Goal: Task Accomplishment & Management: Manage account settings

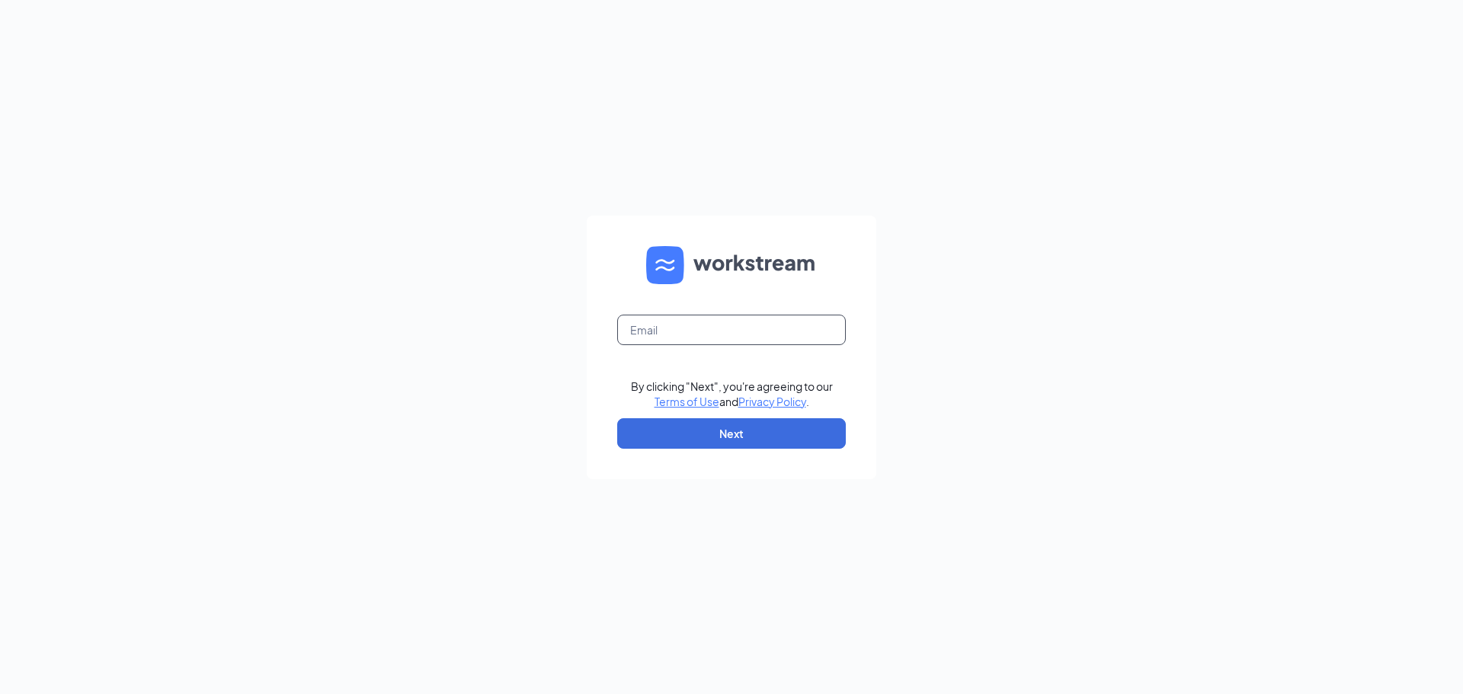
click at [680, 324] on input "text" at bounding box center [731, 330] width 229 height 30
type input "aserrano9063@gmail.com"
click at [752, 422] on button "Next" at bounding box center [731, 433] width 229 height 30
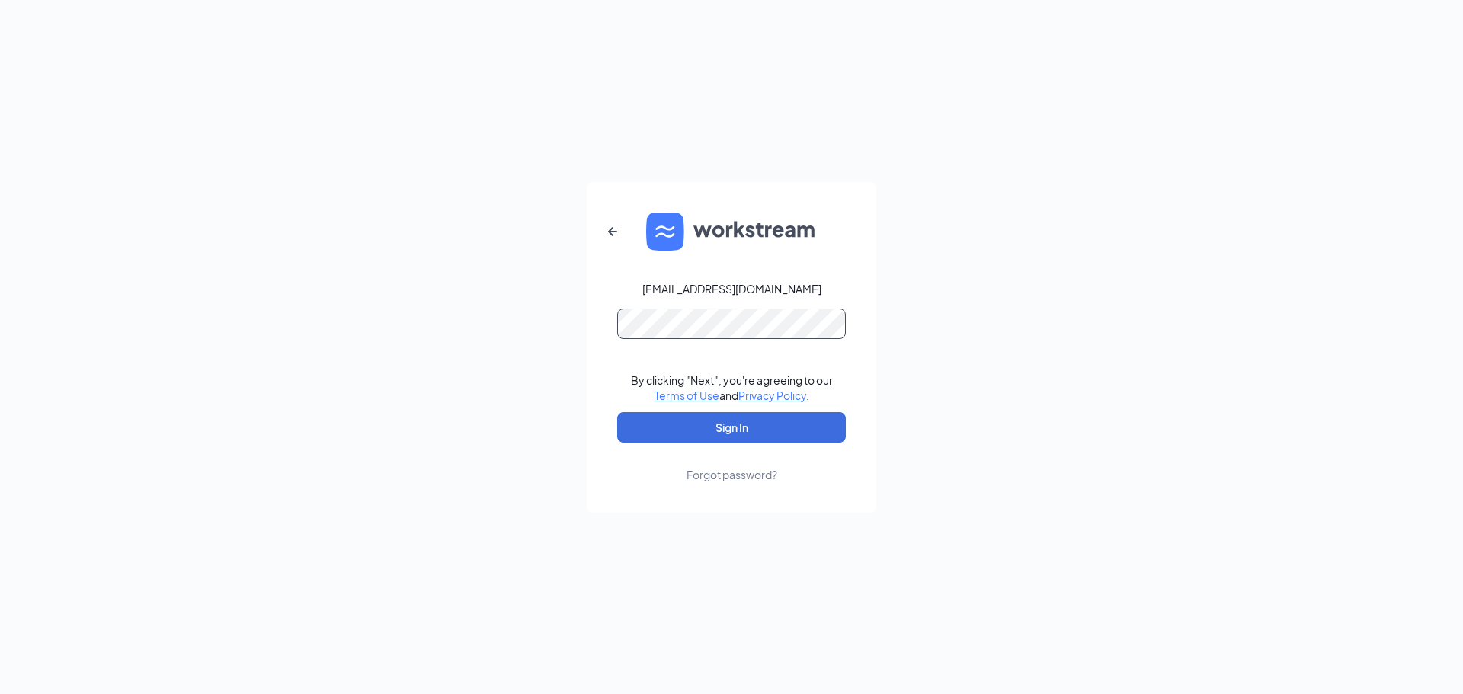
click at [617, 412] on button "Sign In" at bounding box center [731, 427] width 229 height 30
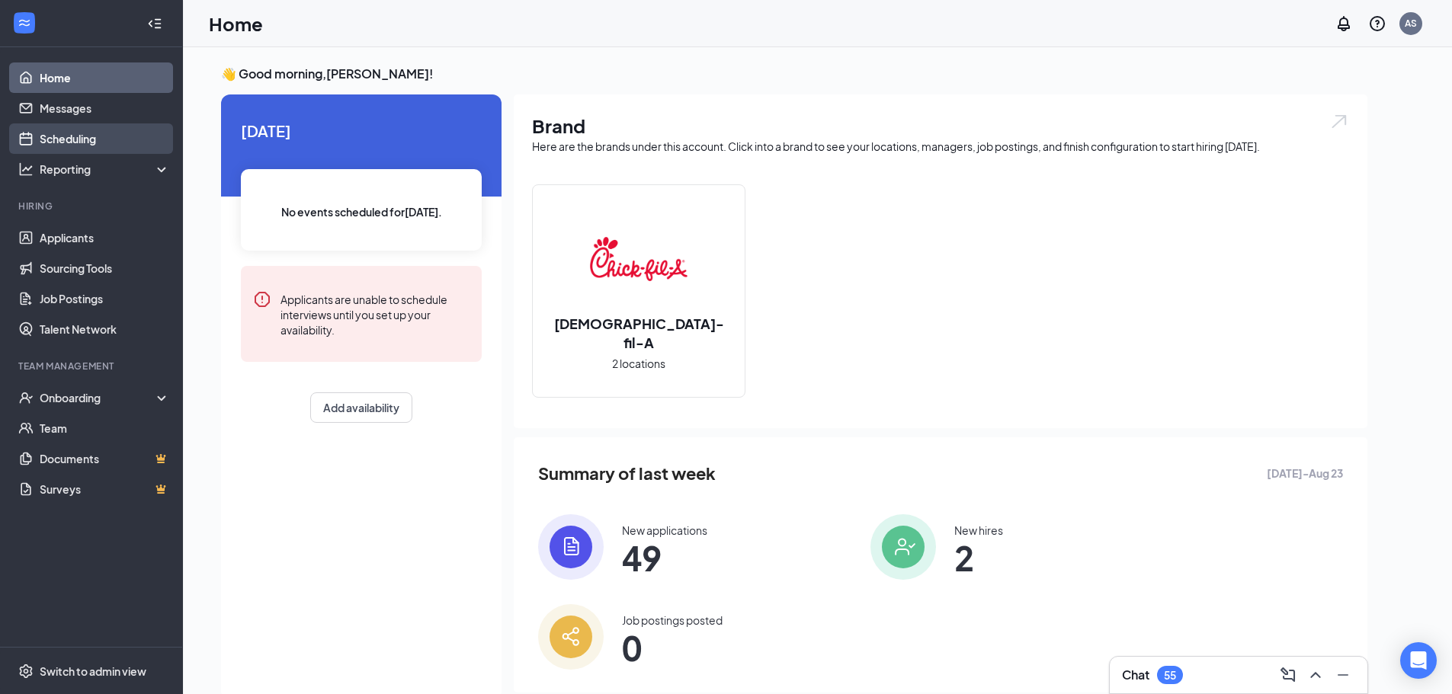
click at [93, 134] on link "Scheduling" at bounding box center [105, 138] width 130 height 30
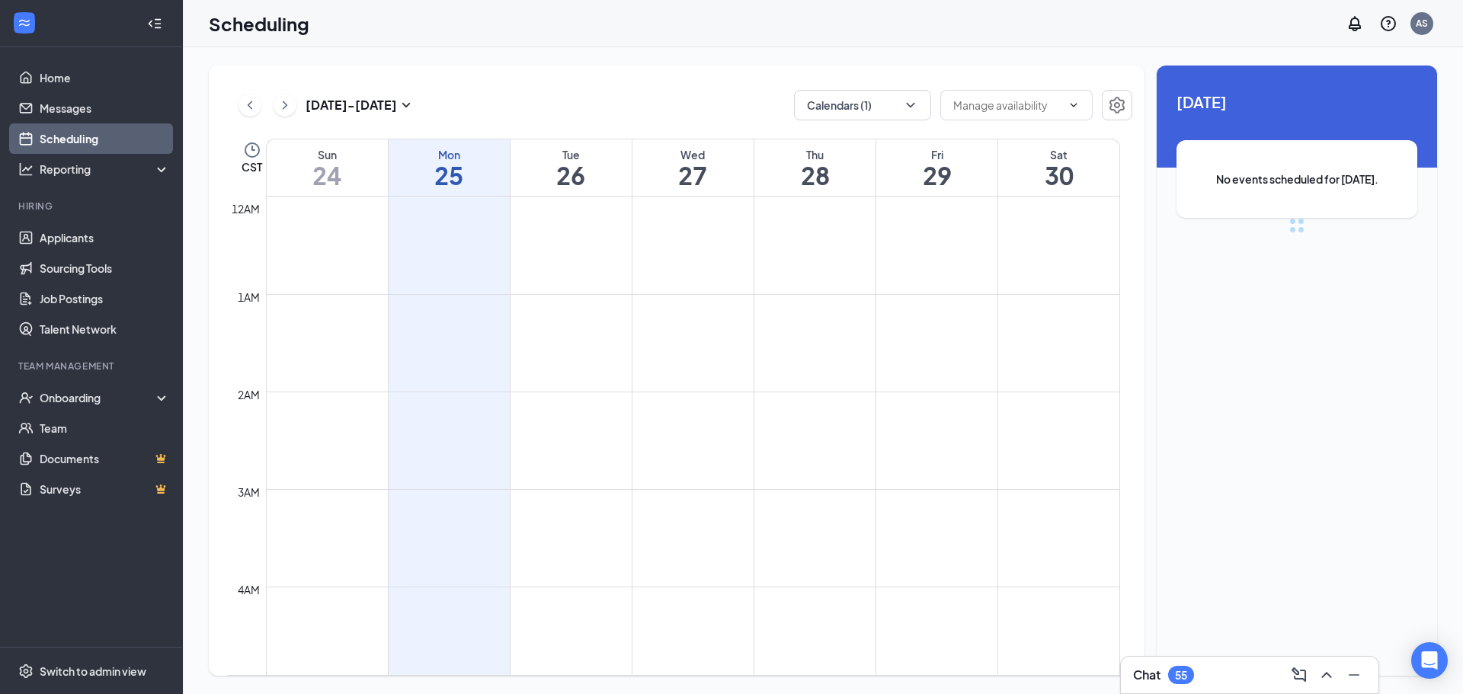
scroll to position [749, 0]
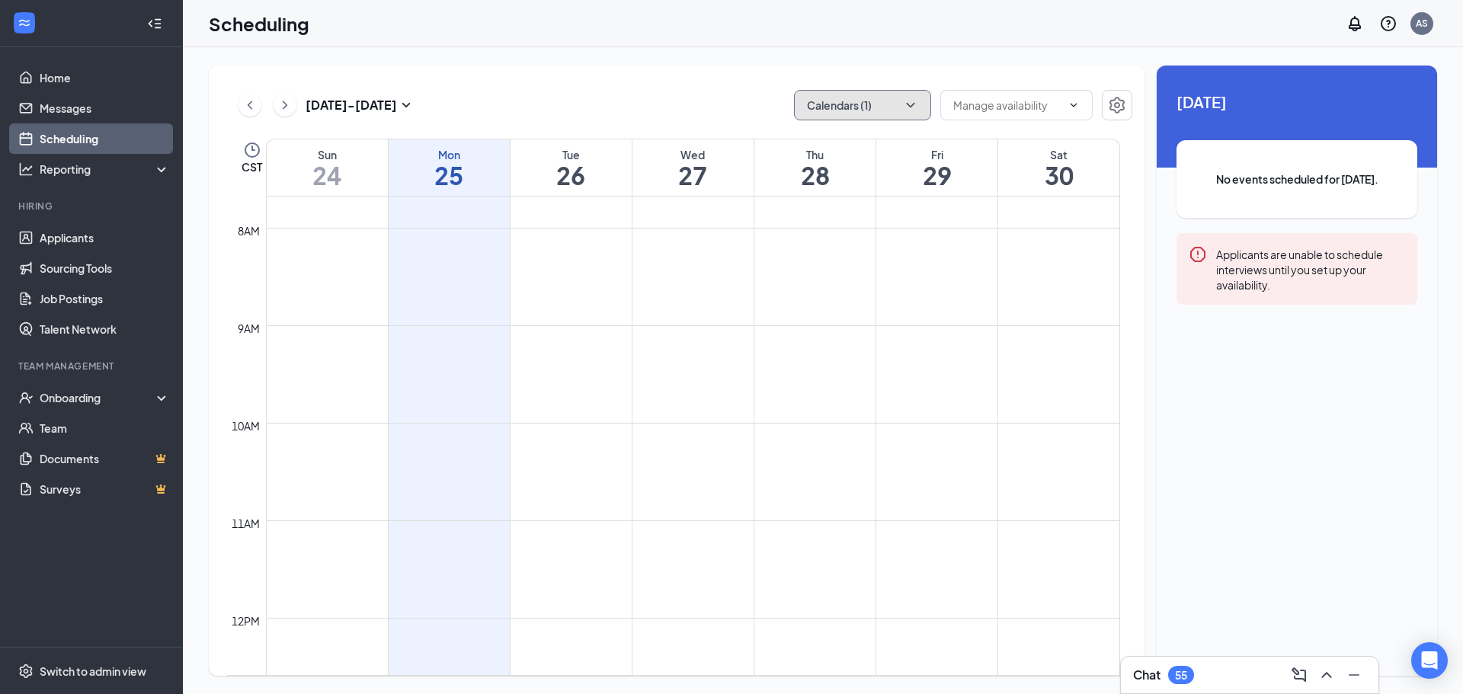
click at [893, 120] on div "[DATE] - [DATE] Calendars (1) CST Sun 24 Mon 25 Tue 26 Wed 27 Thu 28 Fri 29 Sat…" at bounding box center [677, 371] width 936 height 611
click at [893, 108] on button "Calendars (1)" at bounding box center [862, 105] width 137 height 30
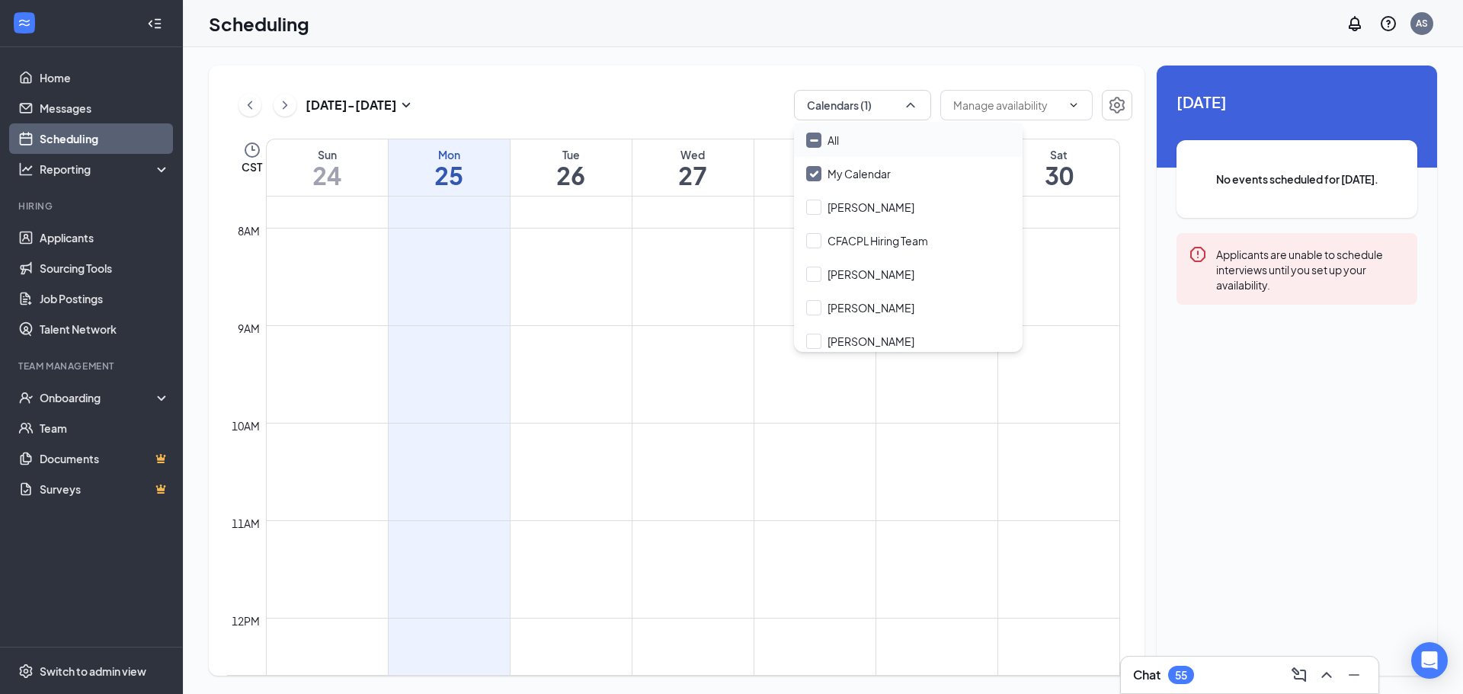
click at [821, 137] on input "All" at bounding box center [822, 140] width 33 height 15
checkbox input "true"
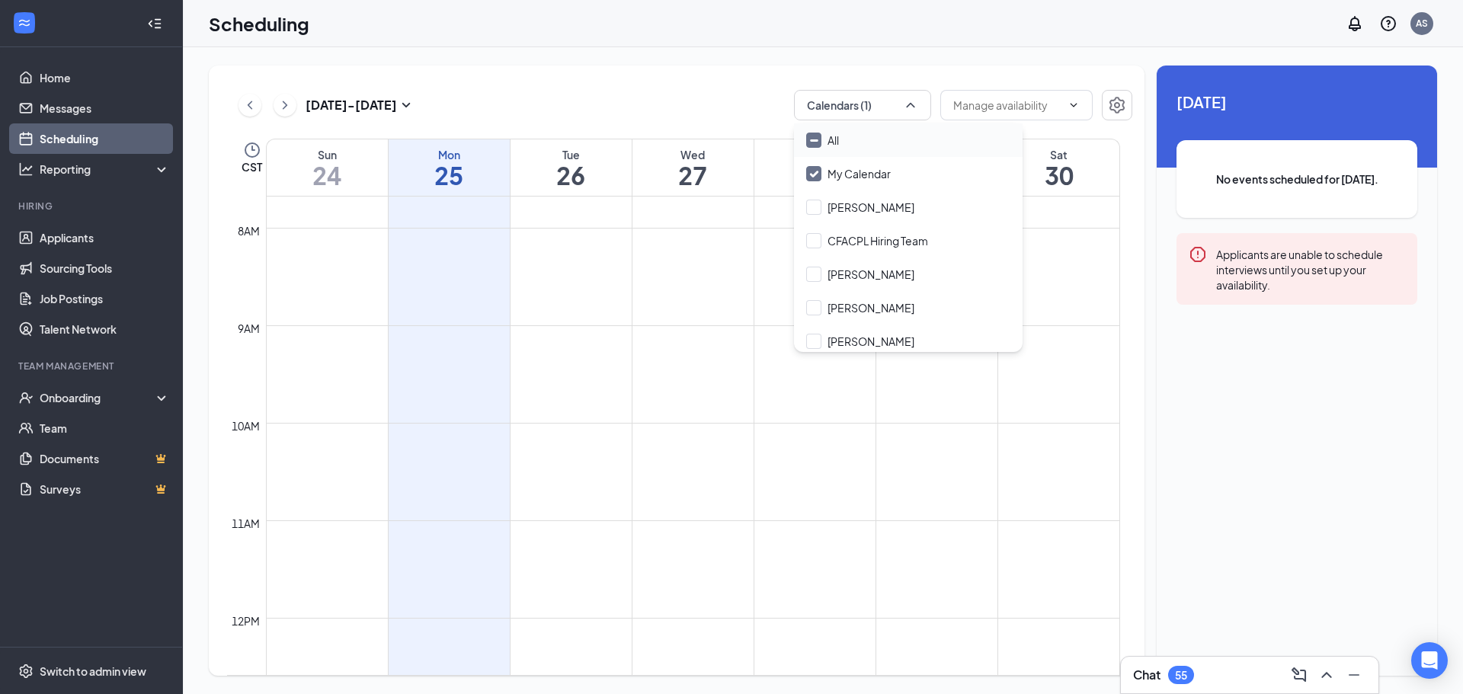
checkbox input "true"
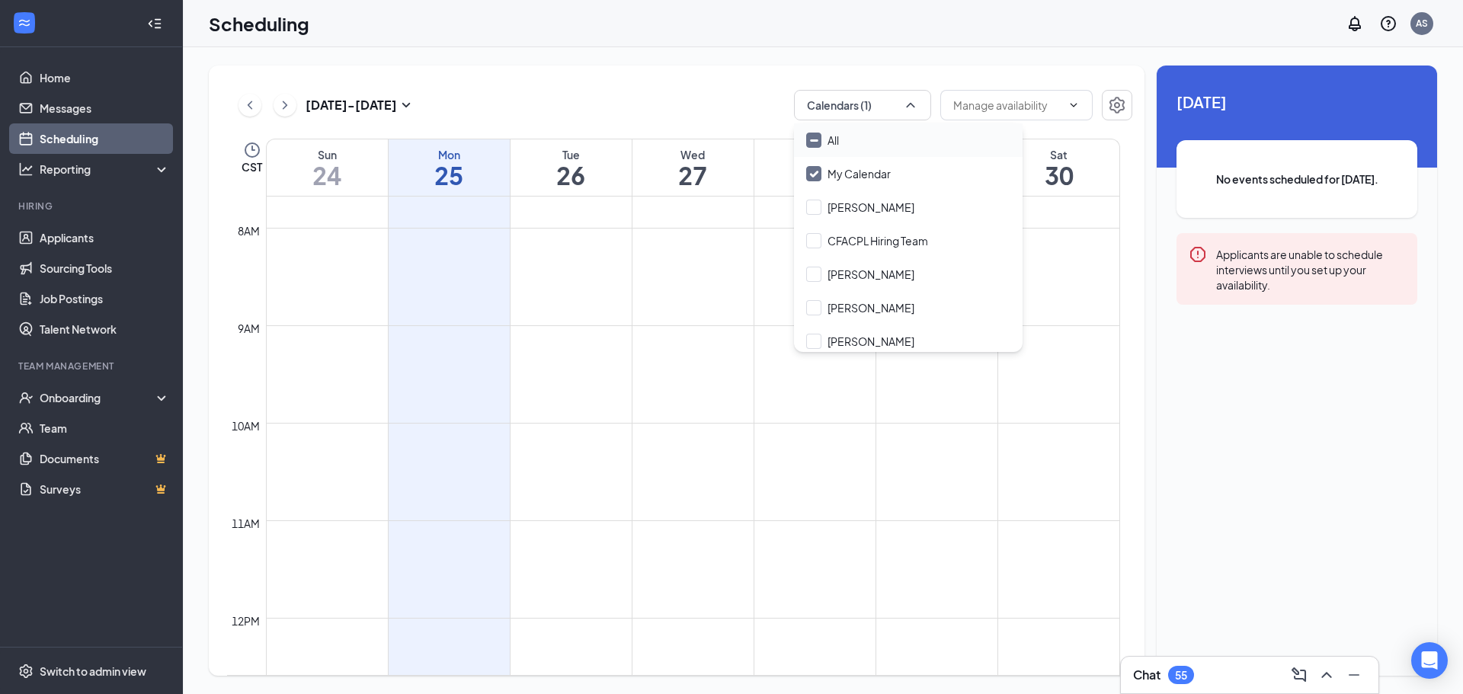
checkbox input "true"
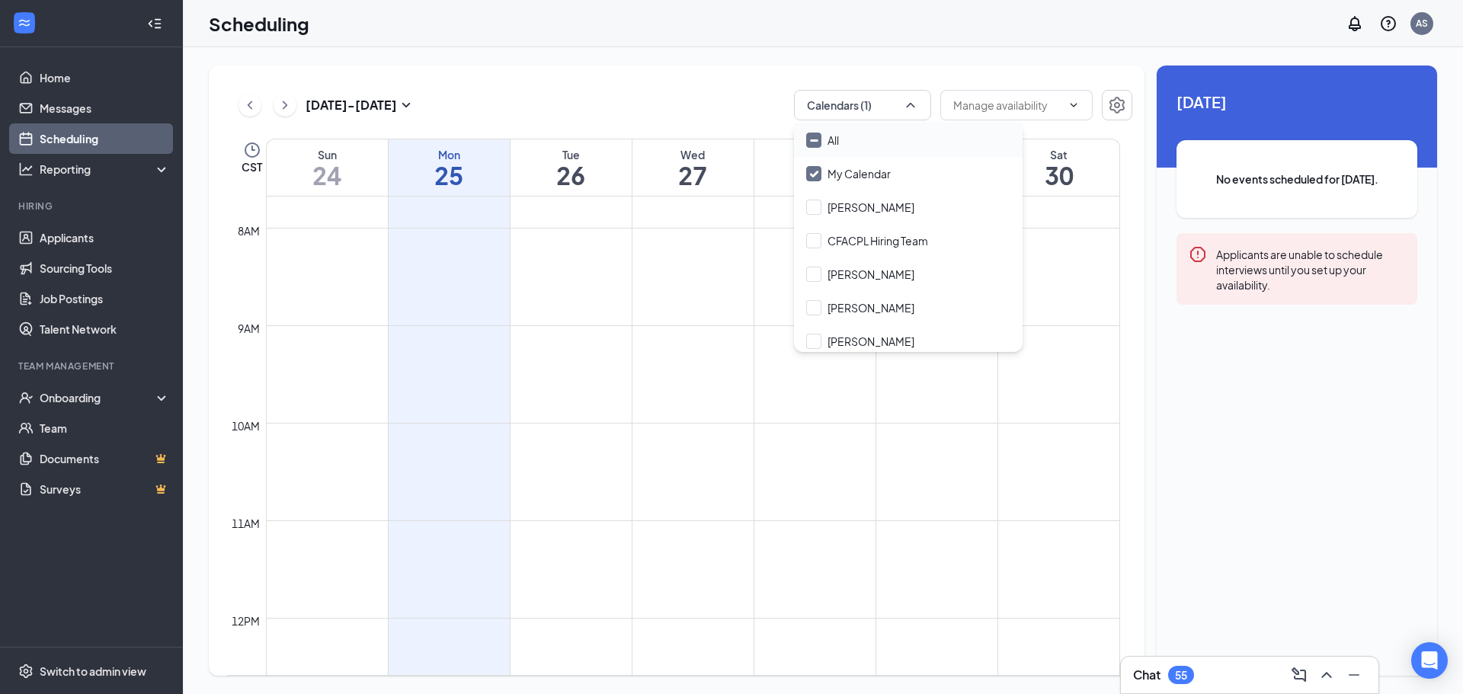
checkbox input "true"
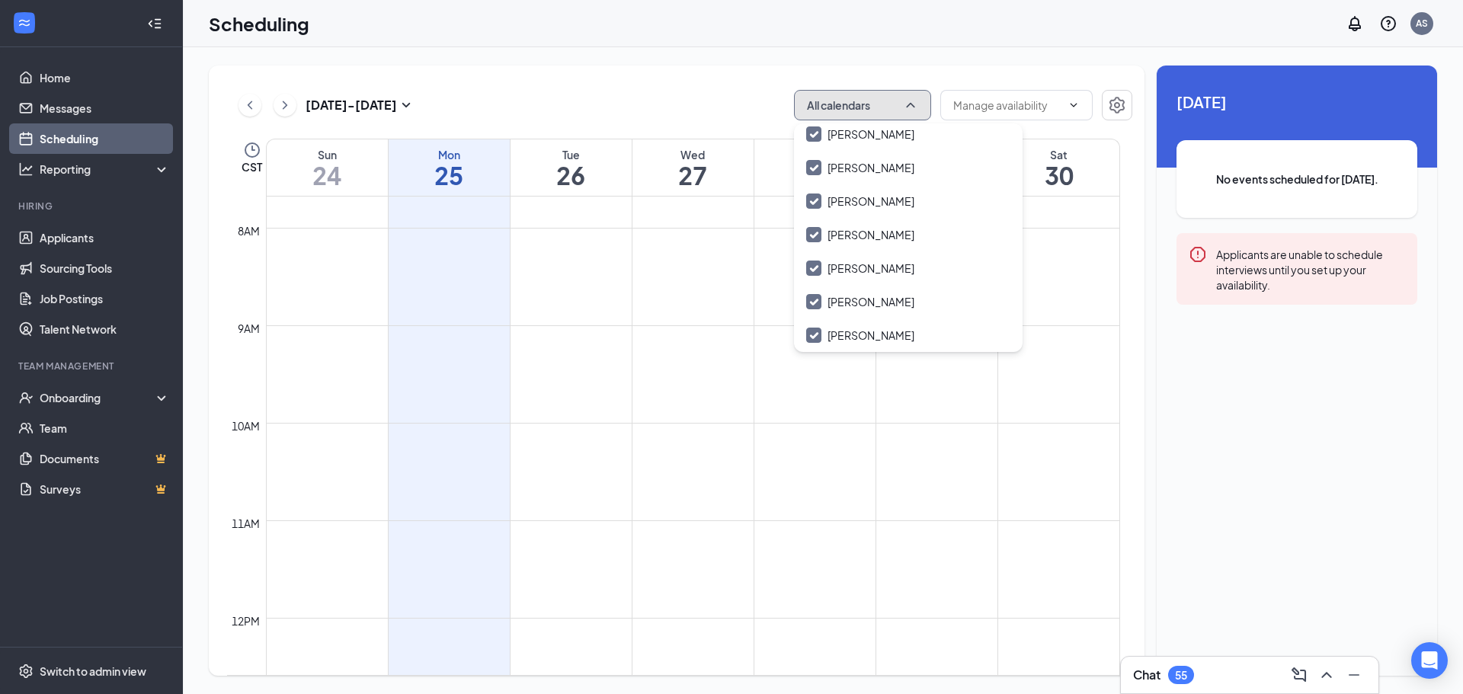
click at [898, 104] on button "All calendars" at bounding box center [862, 105] width 137 height 30
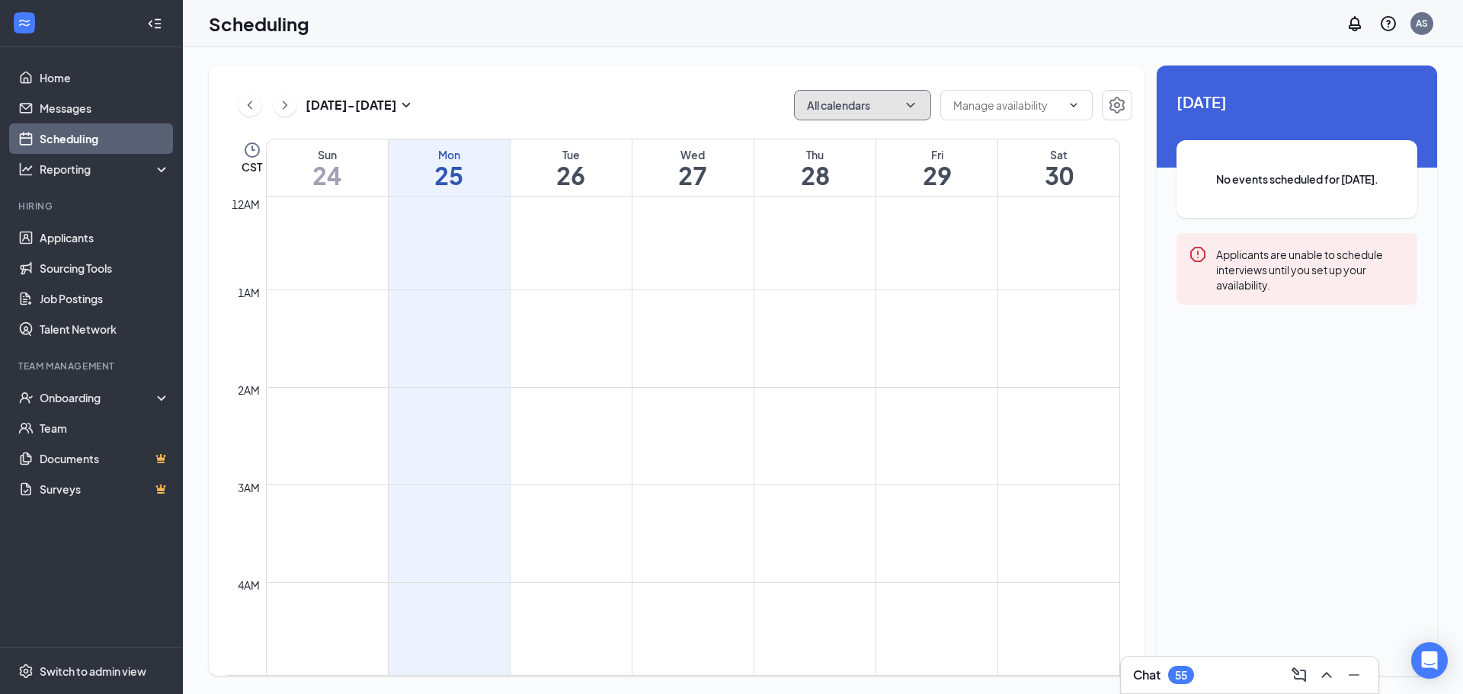
scroll to position [0, 0]
click at [909, 105] on icon "ChevronDown" at bounding box center [910, 105] width 8 height 5
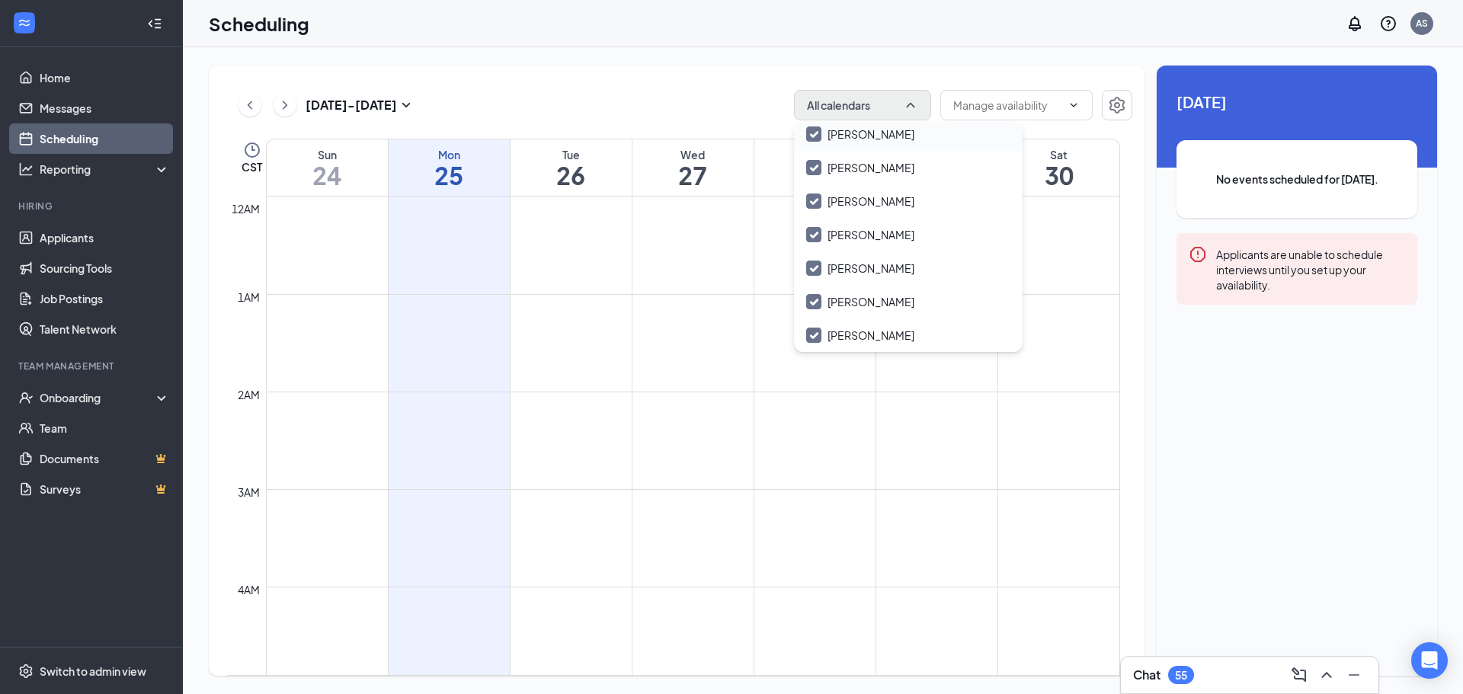
click at [822, 139] on input "[PERSON_NAME]" at bounding box center [860, 134] width 108 height 15
checkbox input "true"
checkbox input "false"
drag, startPoint x: 822, startPoint y: 162, endPoint x: 822, endPoint y: 179, distance: 17.5
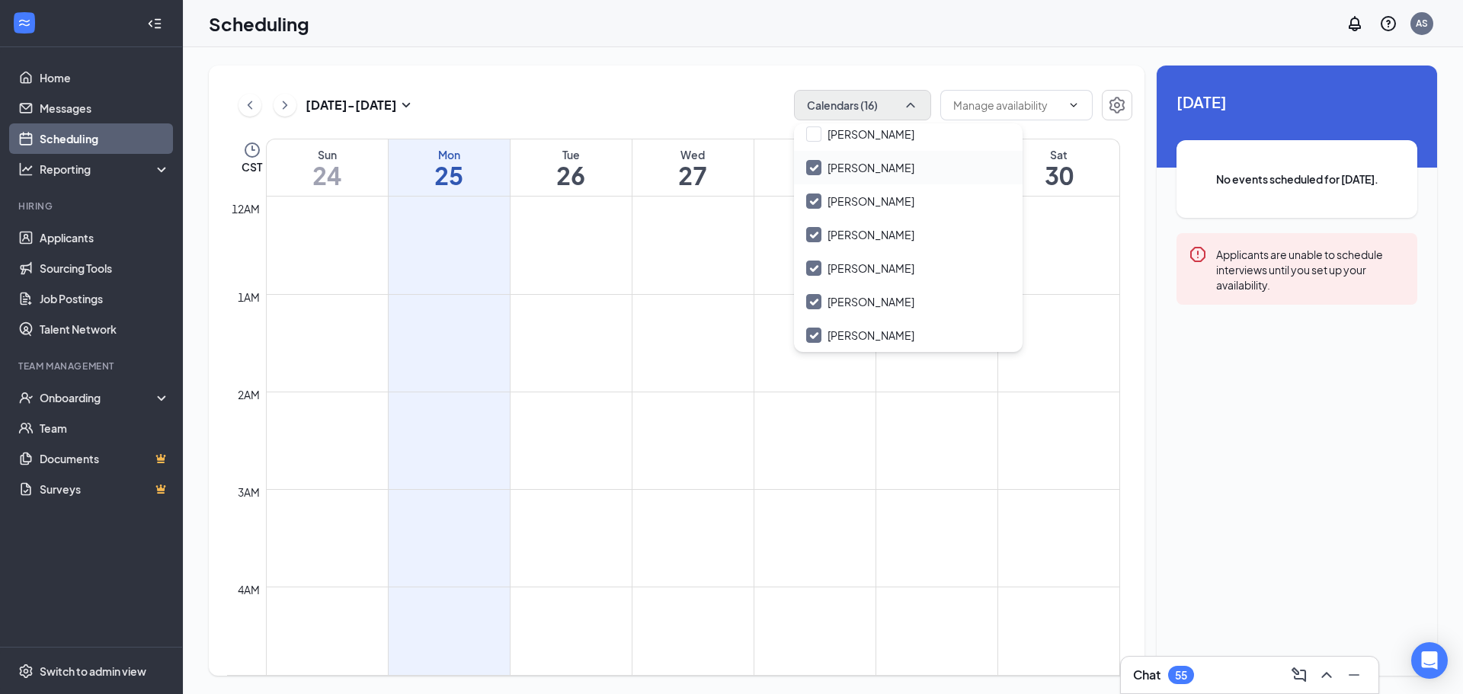
click at [822, 162] on input "[PERSON_NAME]" at bounding box center [860, 167] width 108 height 15
checkbox input "false"
click at [818, 194] on input "[PERSON_NAME]" at bounding box center [860, 201] width 108 height 15
checkbox input "false"
click at [813, 263] on input "[PERSON_NAME]" at bounding box center [860, 268] width 108 height 15
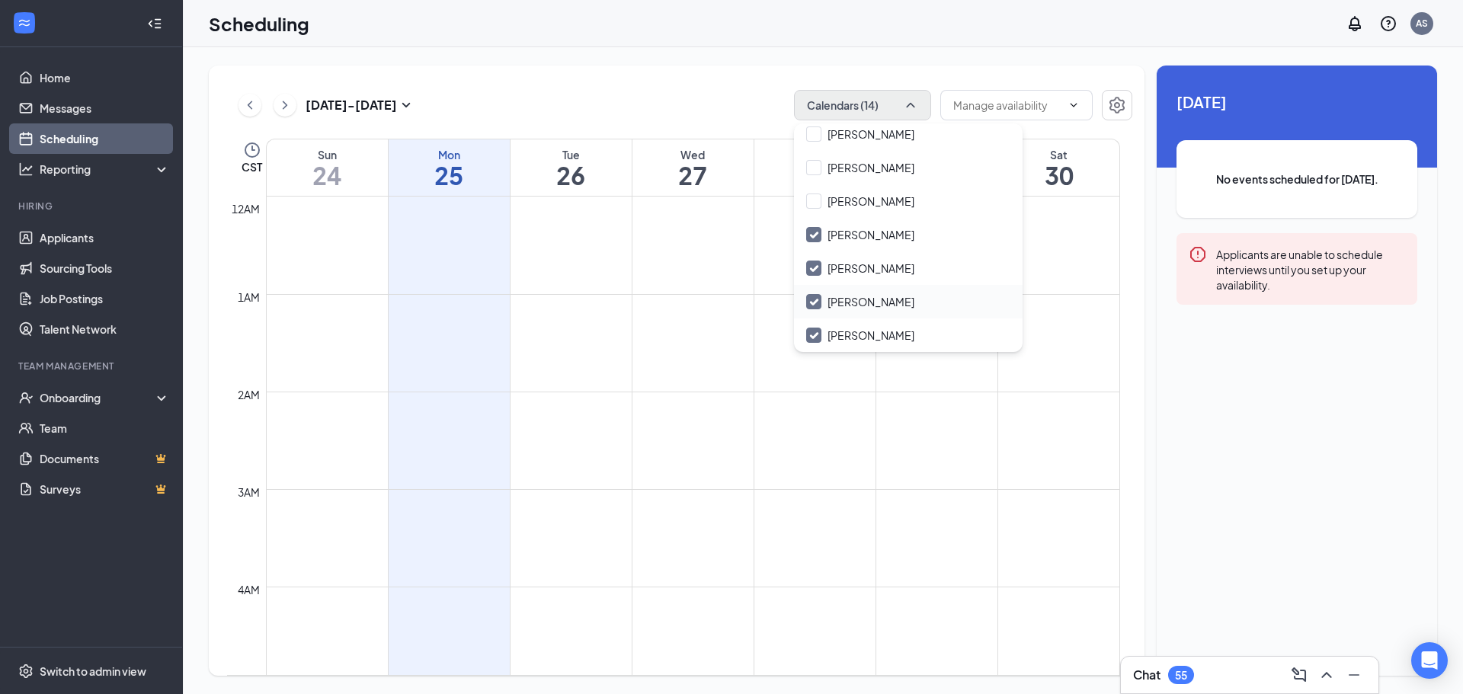
checkbox input "false"
click at [817, 301] on input "[PERSON_NAME]" at bounding box center [860, 301] width 108 height 15
checkbox input "false"
click at [816, 328] on input "[PERSON_NAME]" at bounding box center [860, 335] width 108 height 15
checkbox input "false"
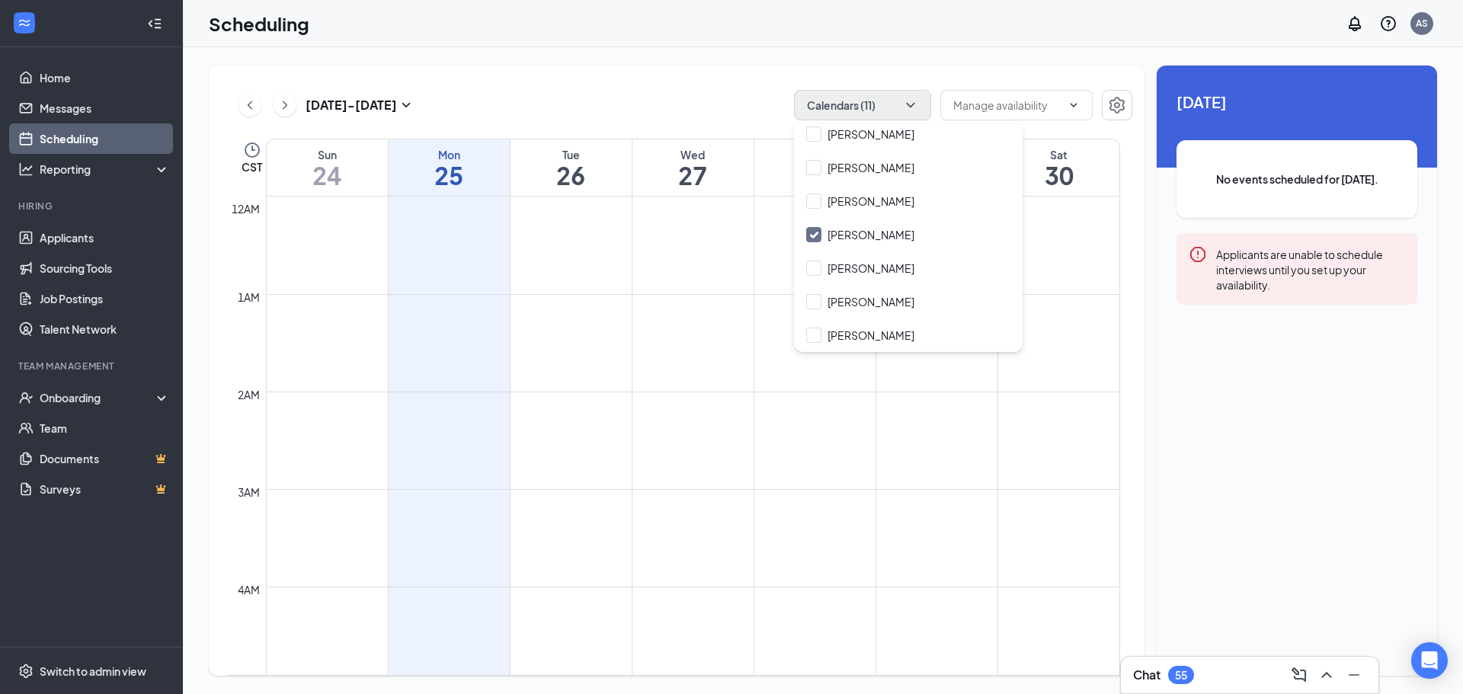
click at [1066, 338] on td at bounding box center [693, 331] width 854 height 24
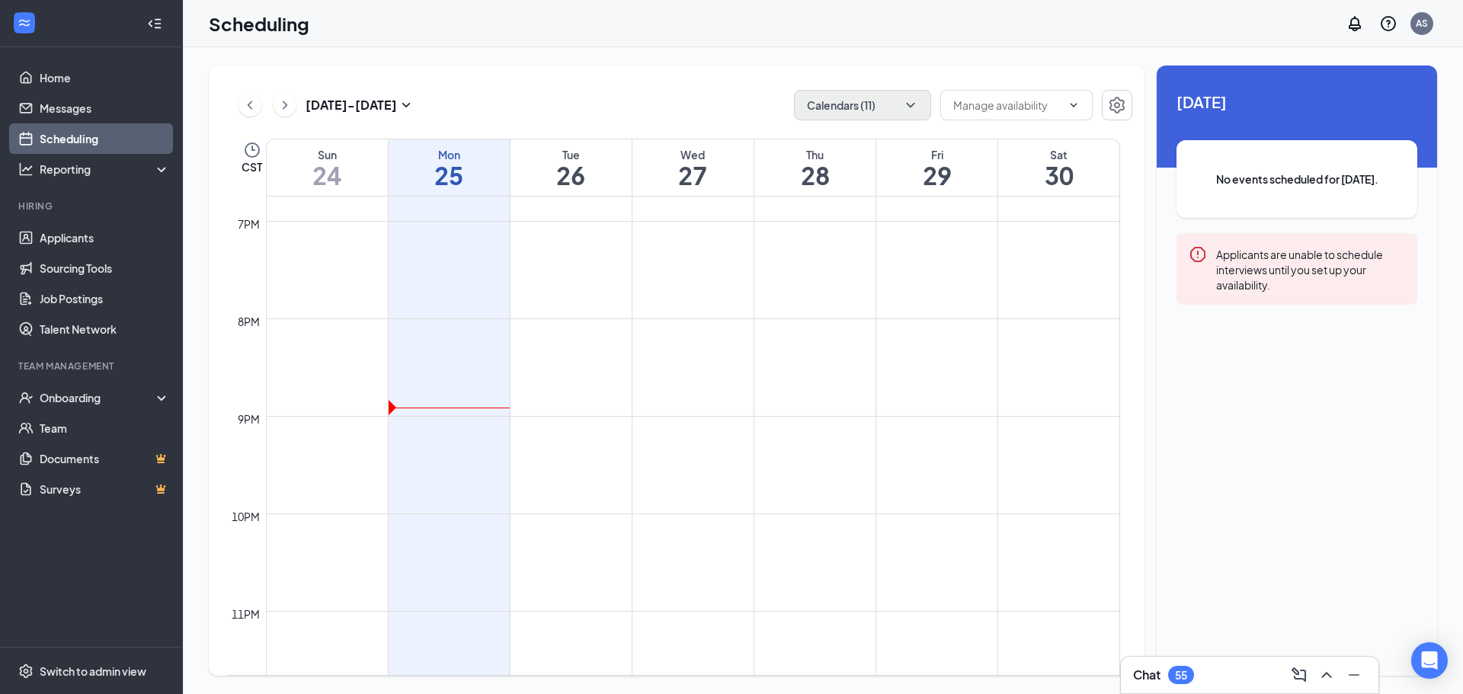
scroll to position [1863, 0]
